Goal: Book appointment/travel/reservation

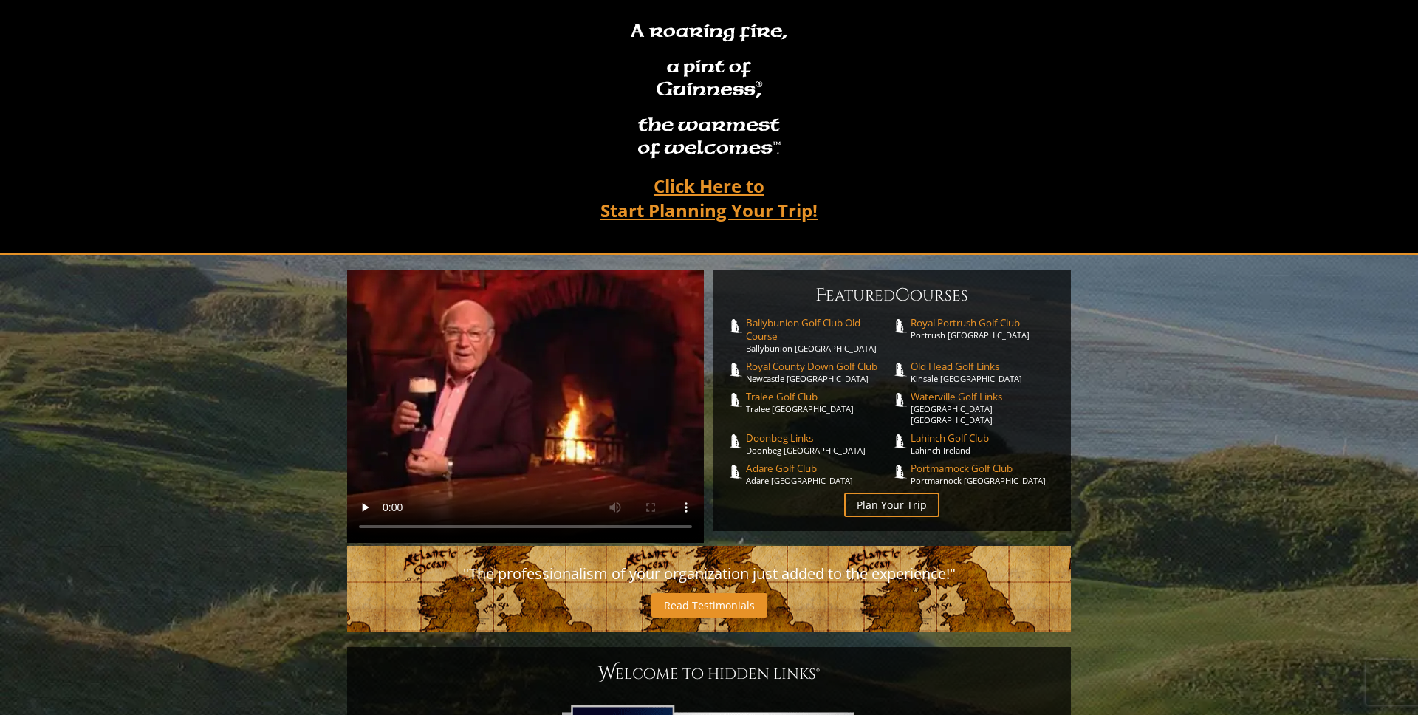
scroll to position [52, 0]
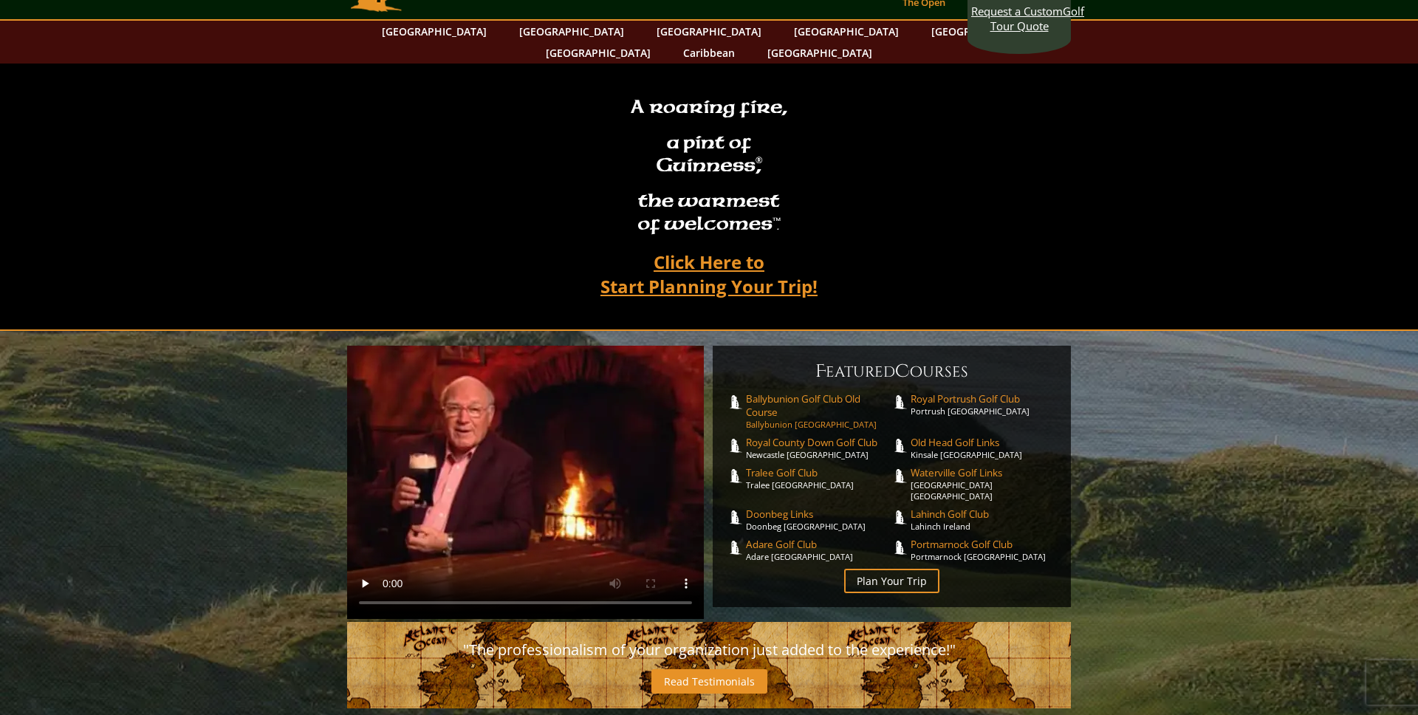
click at [779, 392] on span "Ballybunion Golf Club Old Course" at bounding box center [819, 405] width 146 height 27
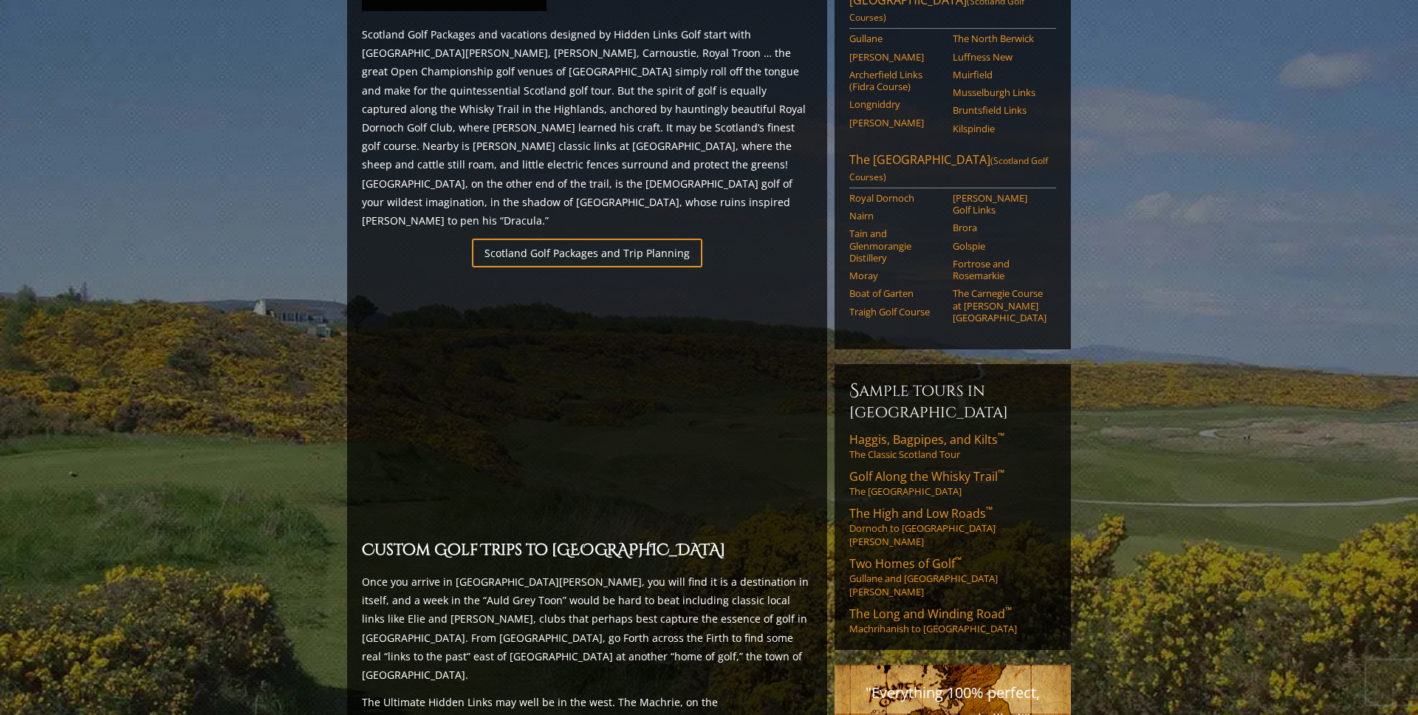
scroll to position [876, 0]
click at [920, 442] on div "Sample Tours in [GEOGRAPHIC_DATA] Haggis, Bagpipes, and Kilts ™ The Classic Sco…" at bounding box center [953, 506] width 236 height 286
click at [925, 467] on link "Golf Along the Whisky Trail ™ The [GEOGRAPHIC_DATA]" at bounding box center [952, 482] width 207 height 30
